Goal: Task Accomplishment & Management: Complete application form

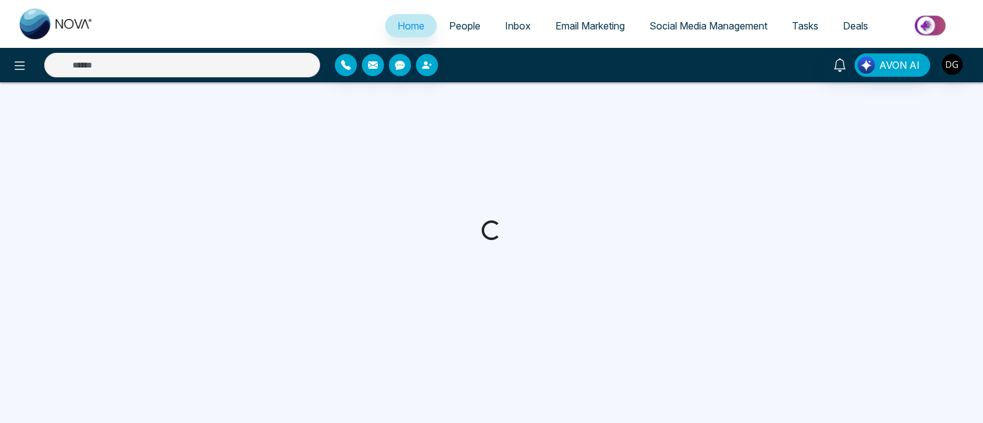
select select "*"
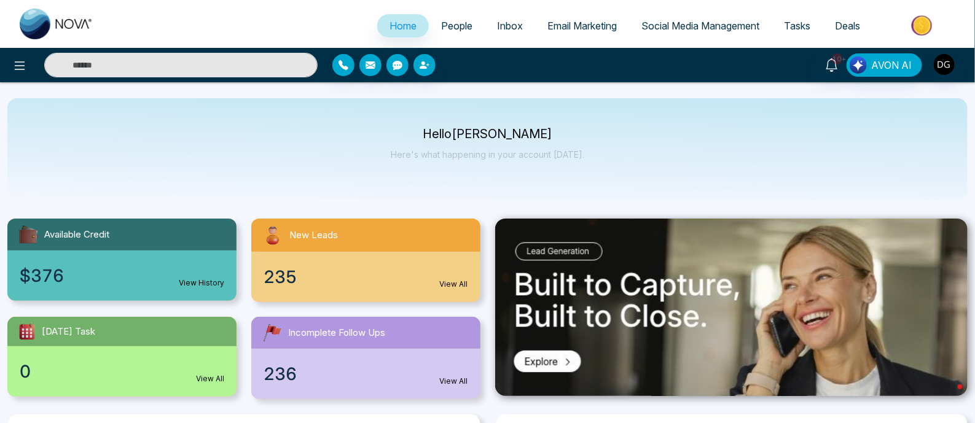
click at [448, 32] on link "People" at bounding box center [457, 25] width 56 height 23
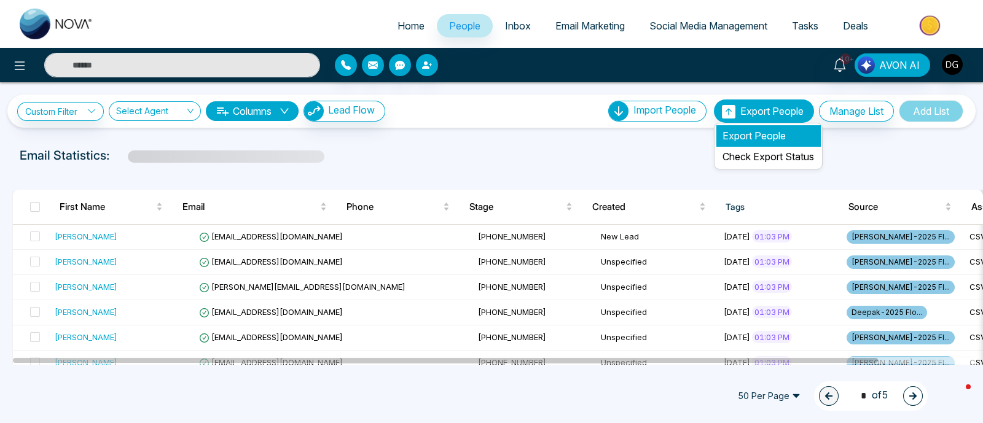
click at [746, 135] on li "Export People" at bounding box center [768, 135] width 104 height 21
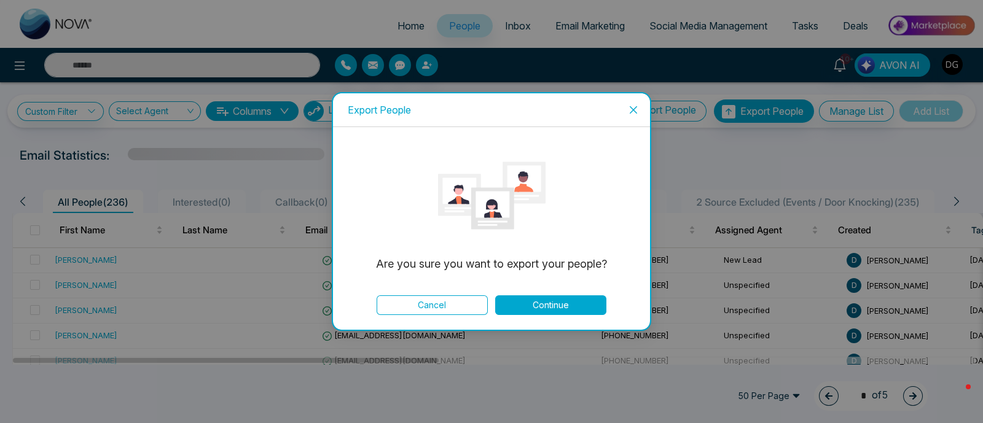
click at [547, 302] on button "Continue" at bounding box center [550, 306] width 111 height 20
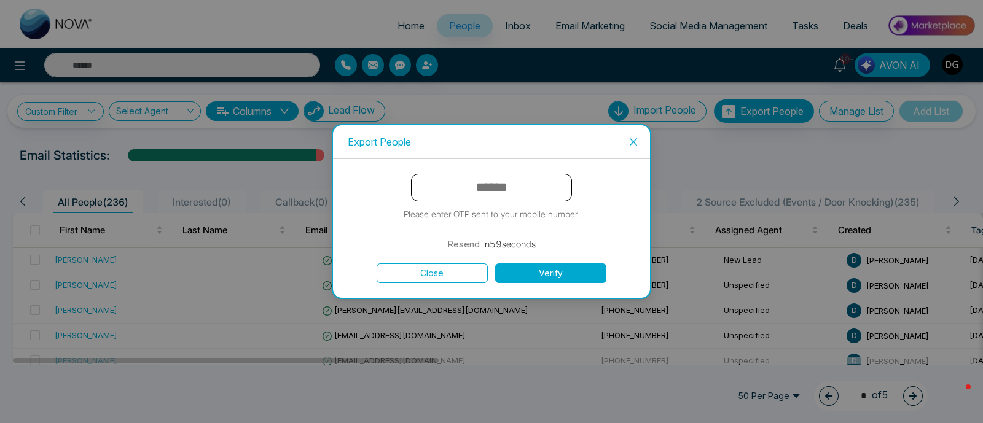
click at [485, 192] on input "text" at bounding box center [491, 188] width 161 height 28
click at [504, 246] on button "Resend" at bounding box center [492, 244] width 33 height 15
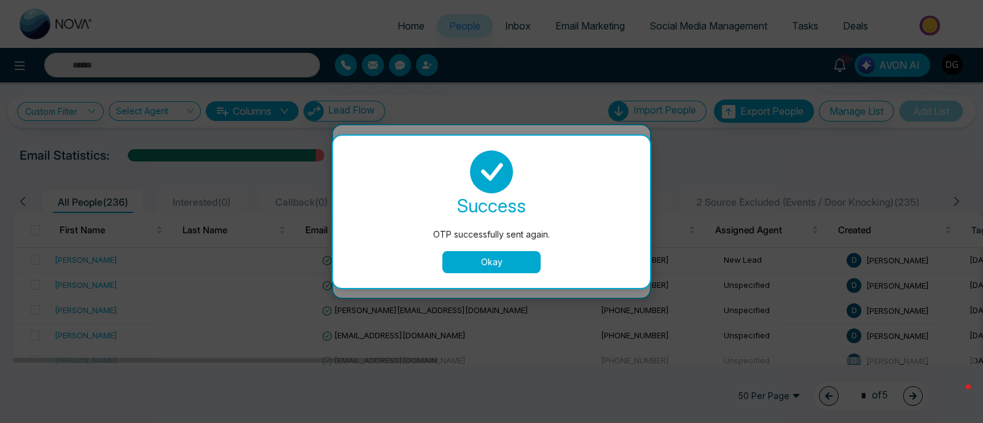
click at [491, 260] on button "Okay" at bounding box center [491, 262] width 98 height 22
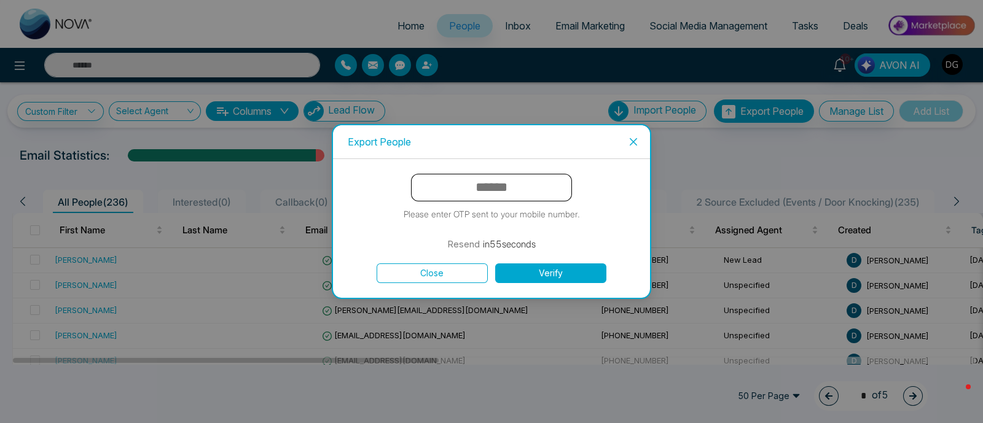
click at [535, 189] on input "text" at bounding box center [491, 188] width 161 height 28
type input "******"
click at [563, 284] on div "****** Please enter OTP sent to your mobile number. Resend in 48 seconds Close …" at bounding box center [491, 228] width 317 height 139
click at [565, 278] on button "Verify" at bounding box center [550, 274] width 111 height 20
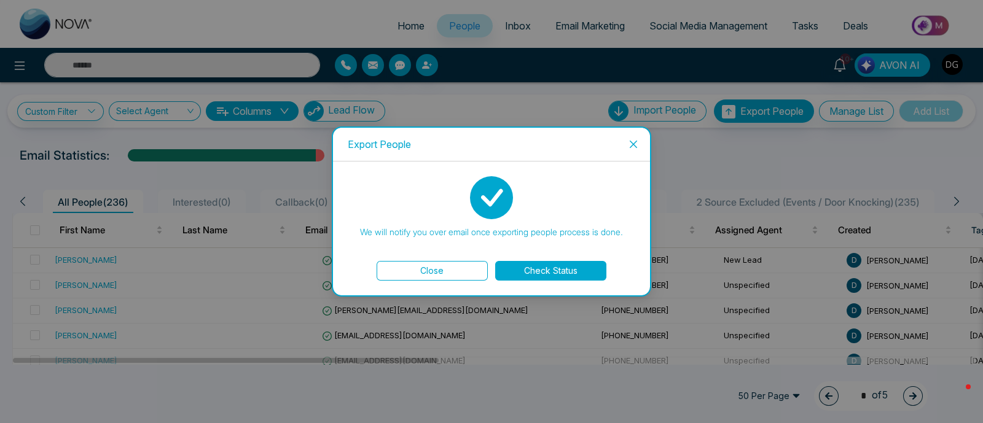
click at [547, 267] on button "Check Status" at bounding box center [550, 271] width 111 height 20
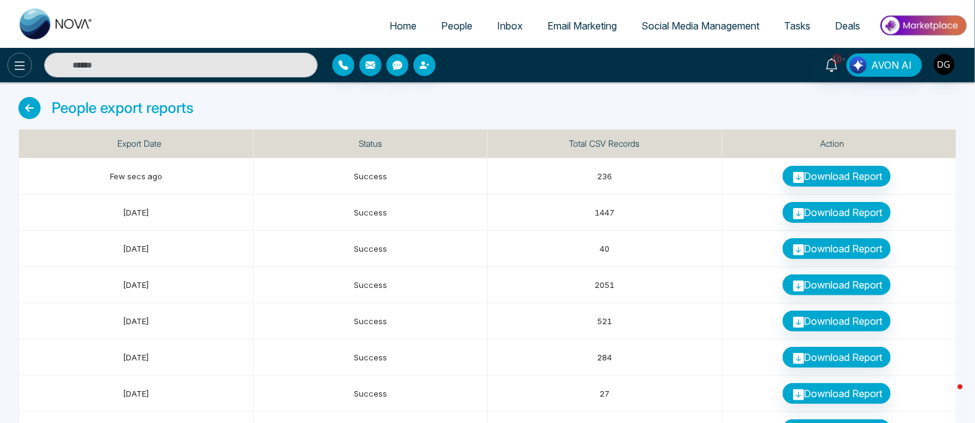
click at [14, 65] on icon at bounding box center [19, 65] width 15 height 15
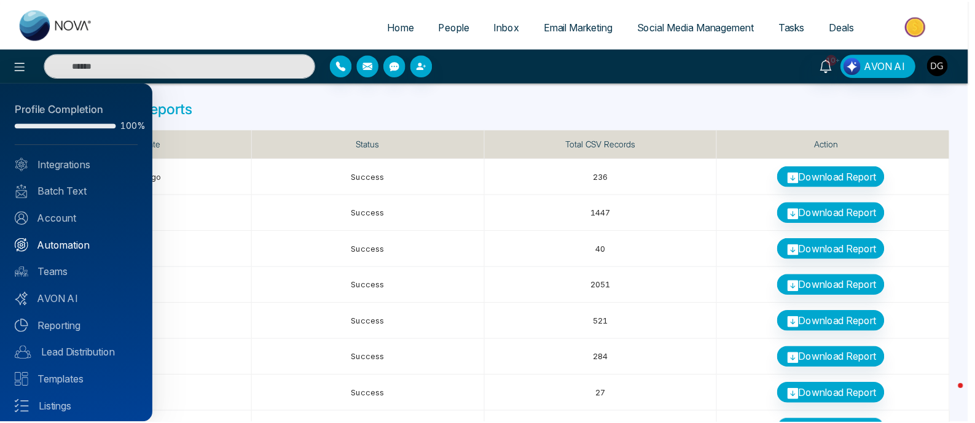
scroll to position [60, 0]
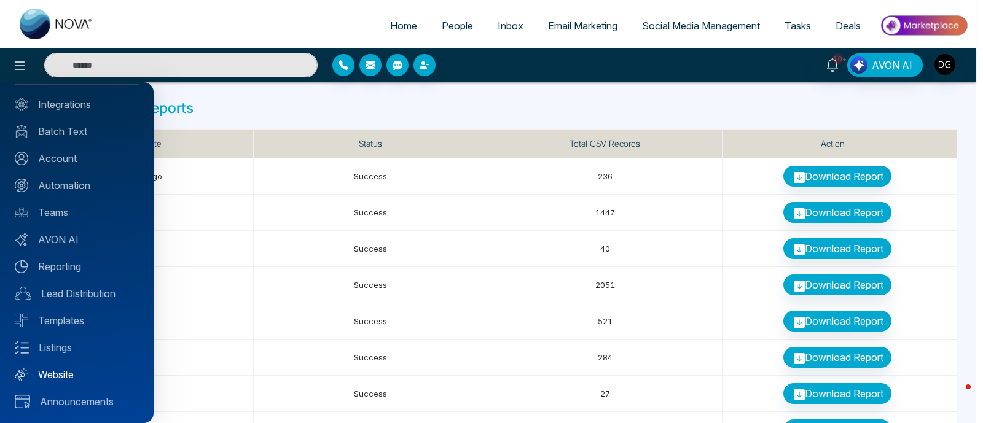
click at [77, 376] on link "Website" at bounding box center [77, 374] width 124 height 15
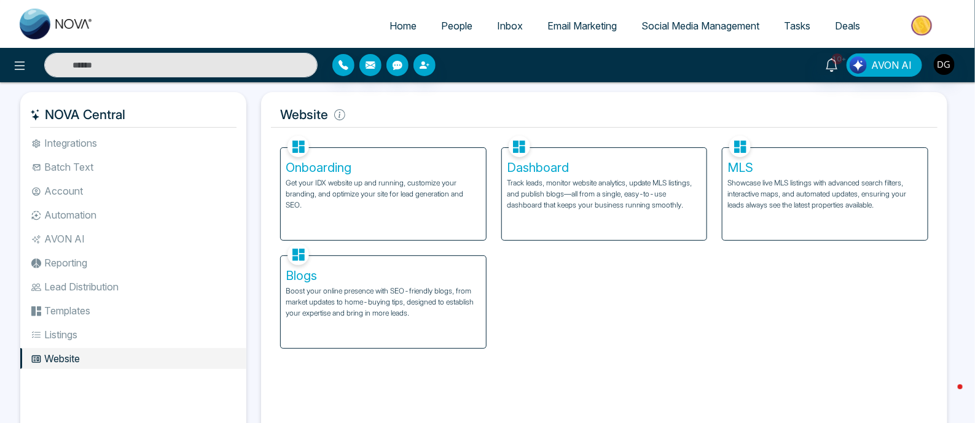
click at [418, 182] on p "Get your IDX website up and running, customize your branding, and optimize your…" at bounding box center [383, 194] width 195 height 33
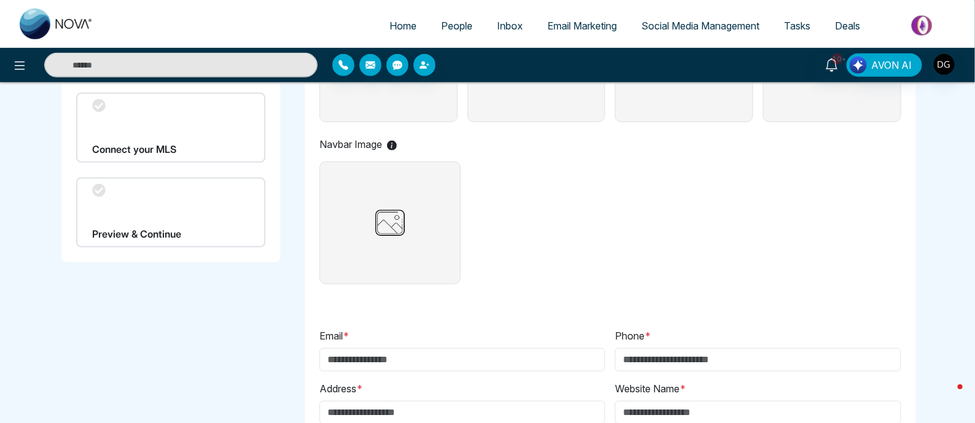
scroll to position [384, 0]
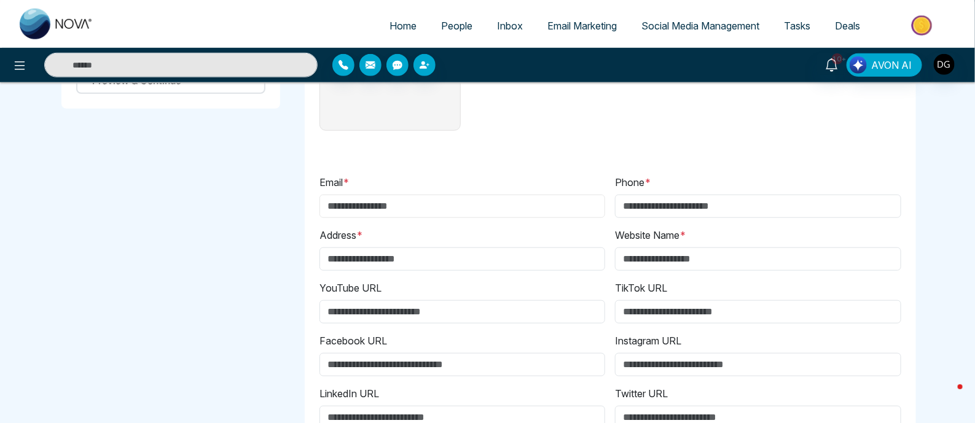
click at [426, 200] on input "Email *" at bounding box center [462, 206] width 286 height 23
click at [378, 254] on input "Address *" at bounding box center [462, 259] width 286 height 23
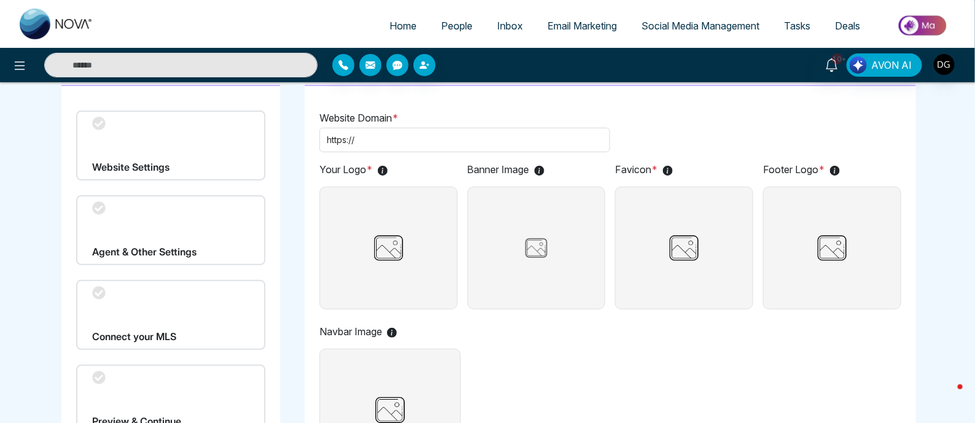
scroll to position [0, 0]
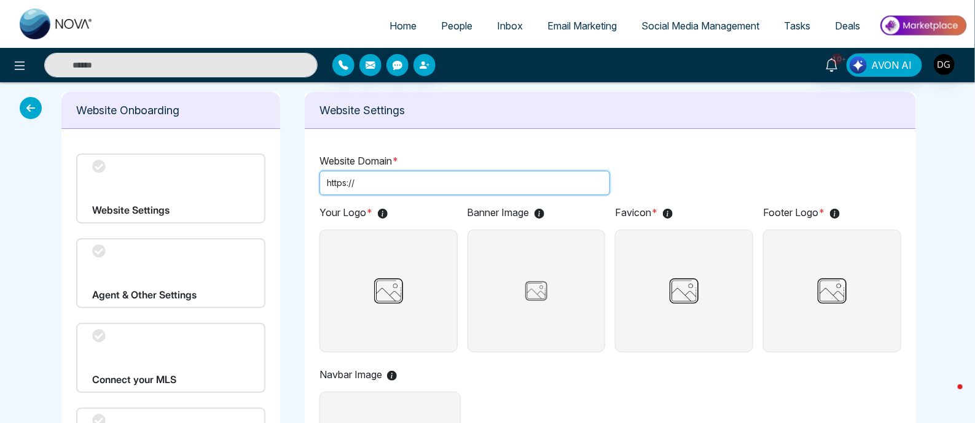
click at [421, 186] on input "text" at bounding box center [480, 183] width 246 height 14
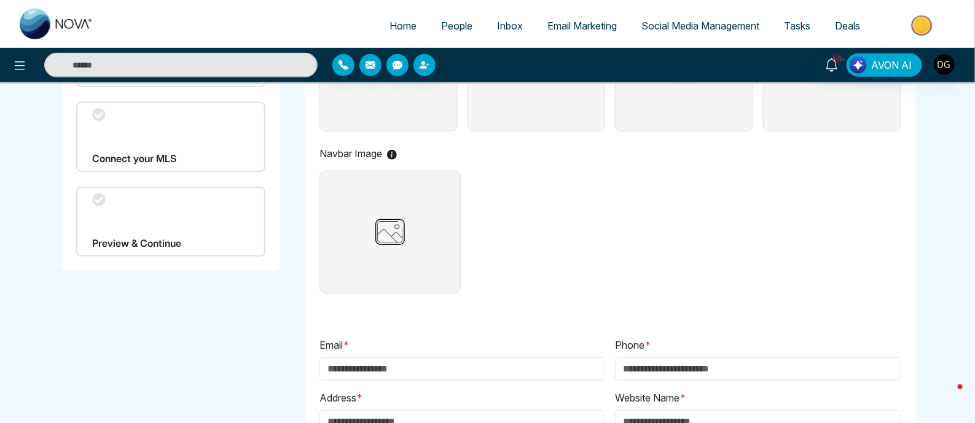
scroll to position [307, 0]
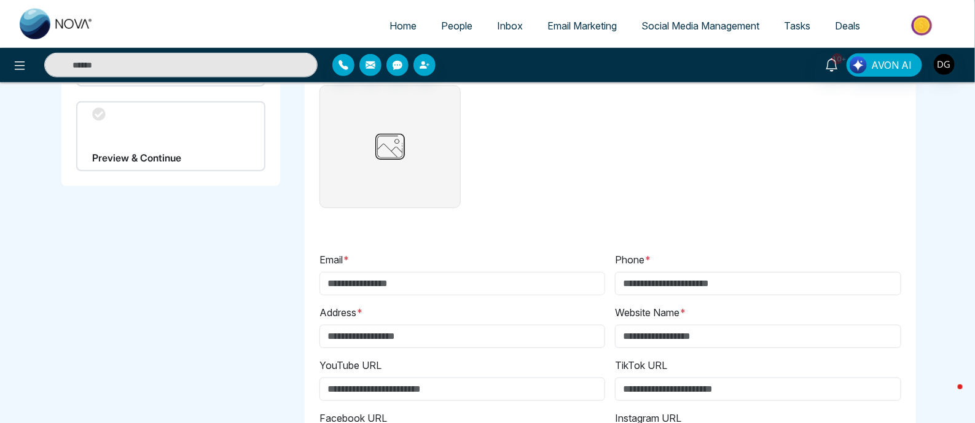
click at [511, 286] on input "Email *" at bounding box center [462, 283] width 286 height 23
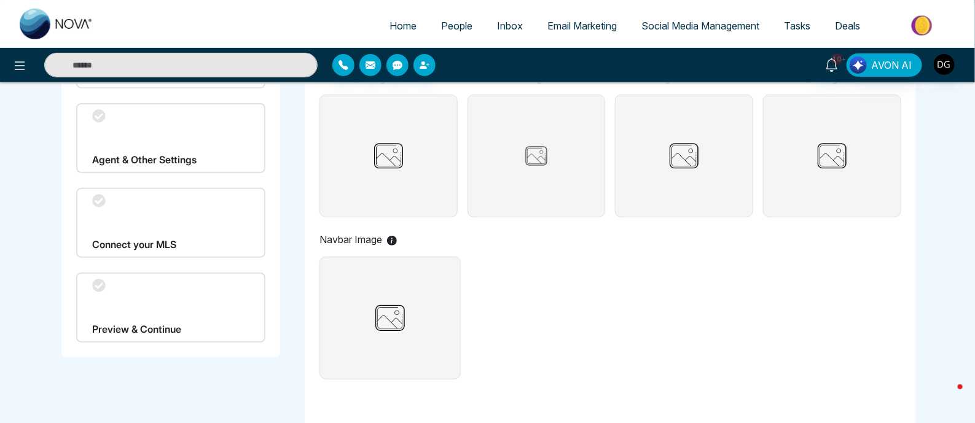
scroll to position [230, 0]
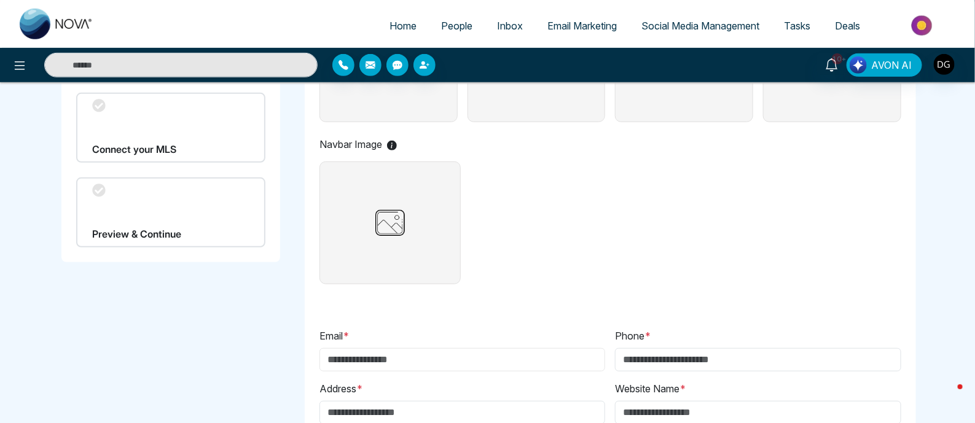
click at [503, 350] on input "Email *" at bounding box center [462, 359] width 286 height 23
click at [718, 219] on div "Your Logo * Banner Image Favicon * Footer Logo * Navbar Image" at bounding box center [610, 132] width 582 height 315
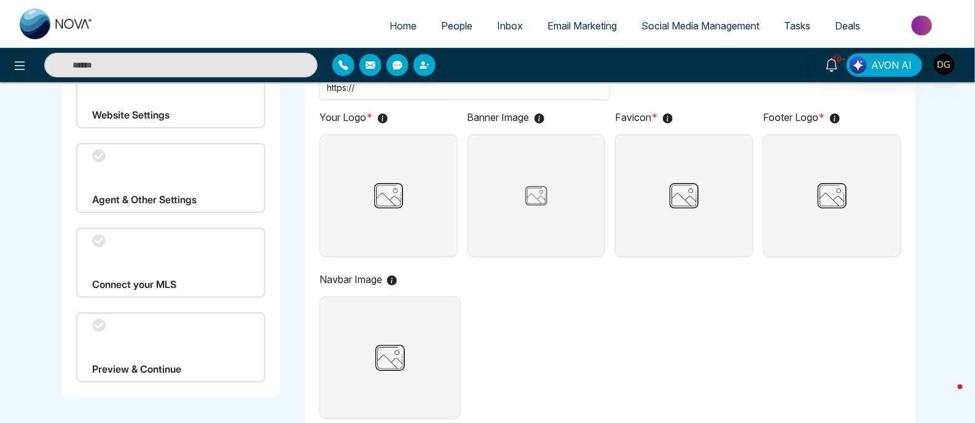
scroll to position [0, 0]
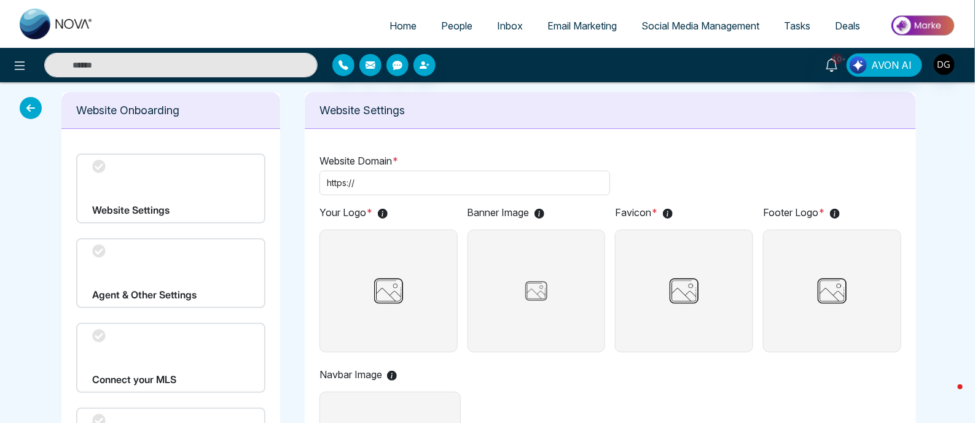
click at [71, 23] on img at bounding box center [57, 24] width 74 height 31
select select "*"
